Goal: Find specific page/section: Find specific page/section

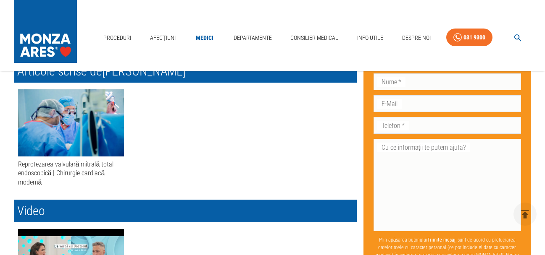
scroll to position [420, 0]
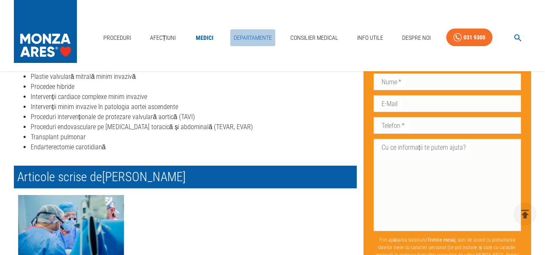
click at [263, 40] on link "Departamente" at bounding box center [252, 37] width 45 height 17
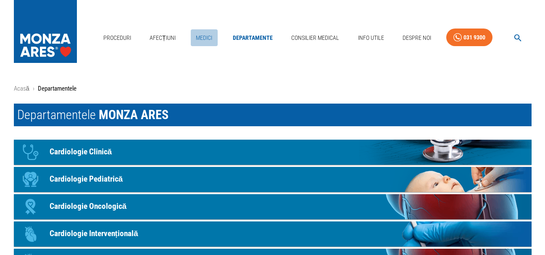
drag, startPoint x: 201, startPoint y: 35, endPoint x: 195, endPoint y: 38, distance: 6.6
click at [202, 35] on link "Medici" at bounding box center [204, 37] width 27 height 17
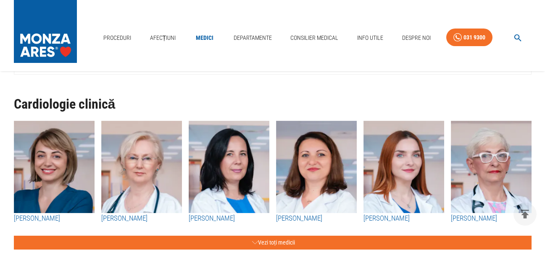
scroll to position [126, 0]
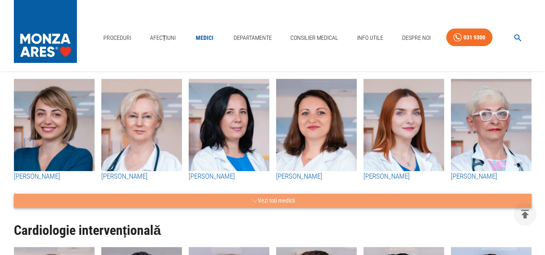
click at [297, 208] on button "Vezi toți medicii" at bounding box center [272, 201] width 517 height 14
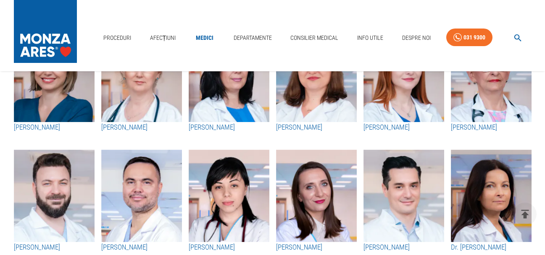
scroll to position [210, 0]
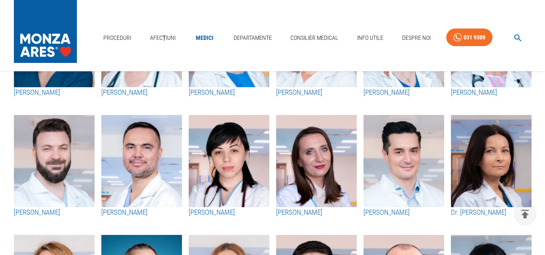
click at [128, 208] on img "button" at bounding box center [141, 161] width 81 height 92
